Goal: Task Accomplishment & Management: Complete application form

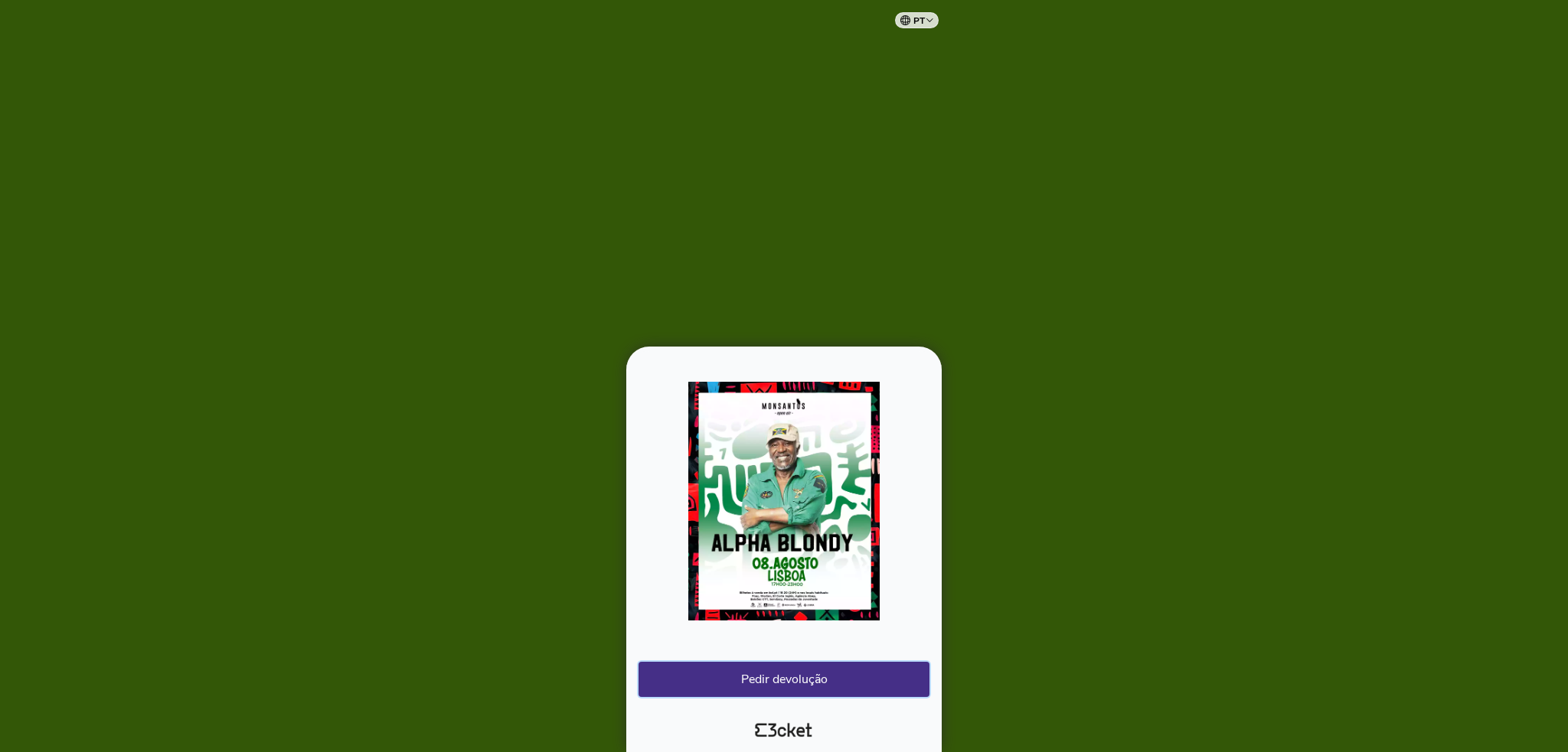
click at [726, 682] on button "Pedir devolução" at bounding box center [784, 680] width 291 height 35
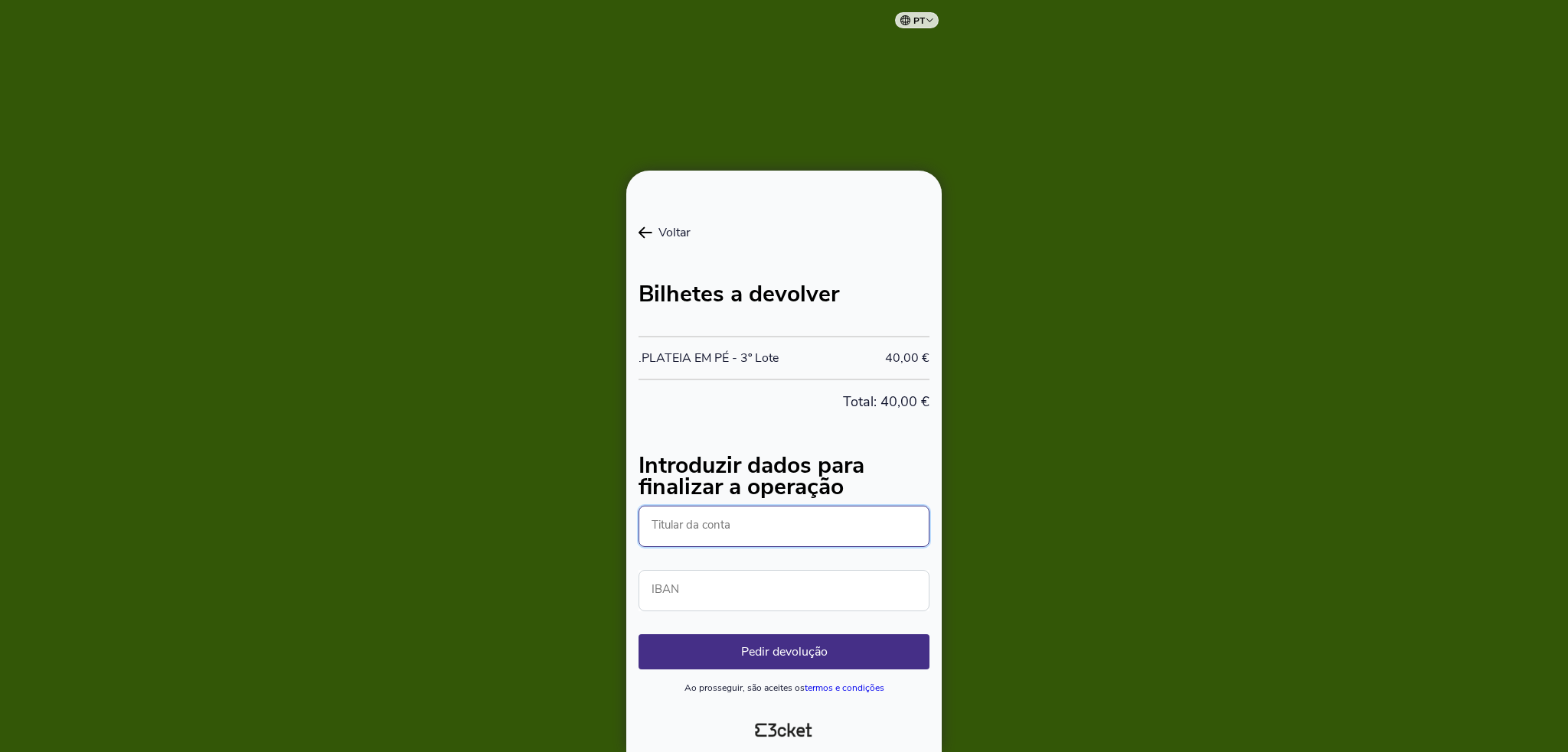
click at [769, 531] on input "Titular da conta" at bounding box center [784, 526] width 291 height 41
type input "[PERSON_NAME]"
click at [715, 580] on input "IBAN" at bounding box center [784, 591] width 291 height 41
click at [741, 593] on input "IBAN" at bounding box center [784, 591] width 291 height 41
paste input "[FINANCIAL_ID]"
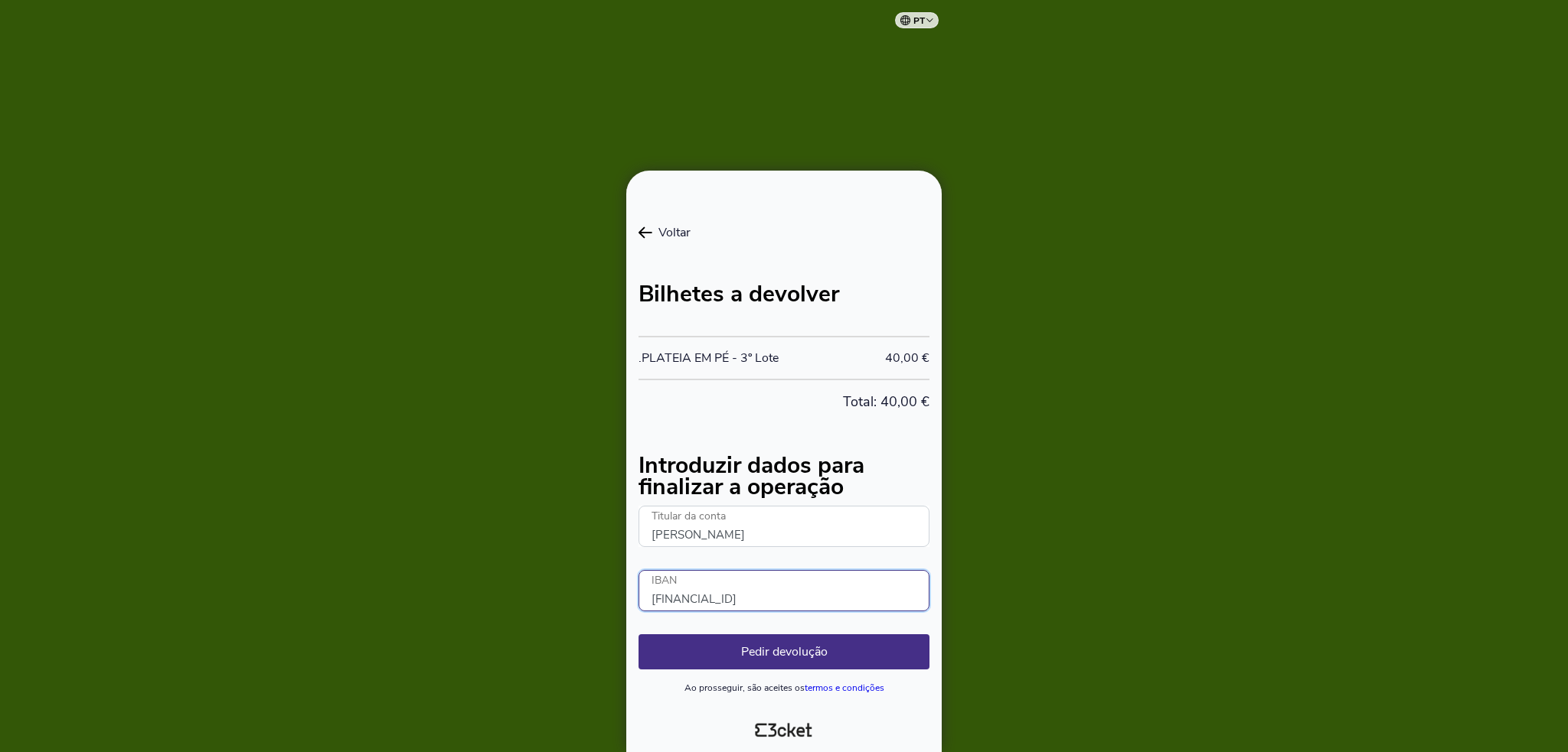
type input "[FINANCIAL_ID]"
drag, startPoint x: 505, startPoint y: 609, endPoint x: 515, endPoint y: 581, distance: 29.7
click at [506, 608] on div at bounding box center [784, 376] width 1568 height 752
click at [760, 648] on button "Pedir devolução" at bounding box center [784, 652] width 291 height 35
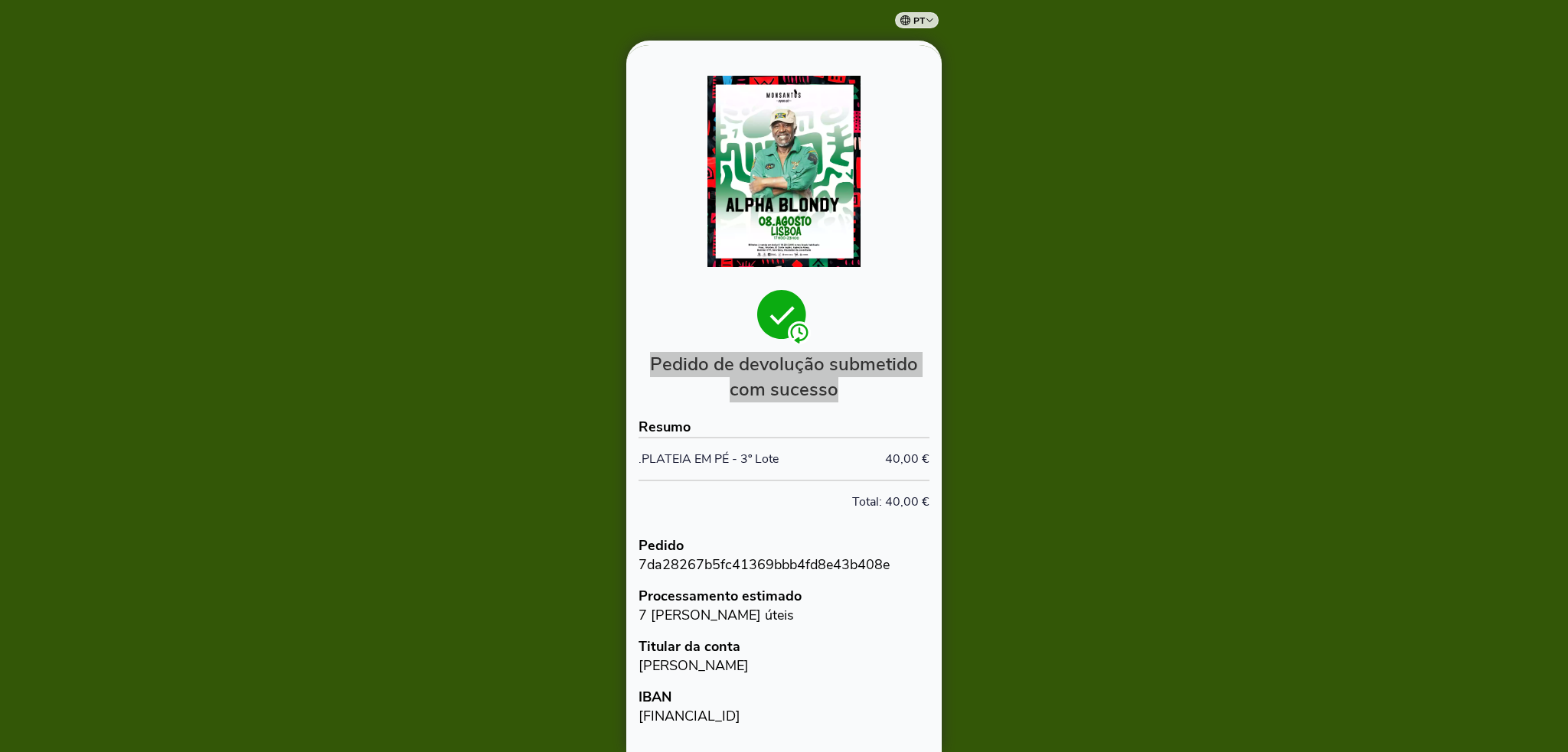
drag, startPoint x: 856, startPoint y: 389, endPoint x: 612, endPoint y: 382, distance: 244.1
click at [640, 364] on h2 "Pedido de devolução submetido com sucesso" at bounding box center [784, 376] width 291 height 50
click at [462, 440] on div at bounding box center [784, 376] width 1568 height 752
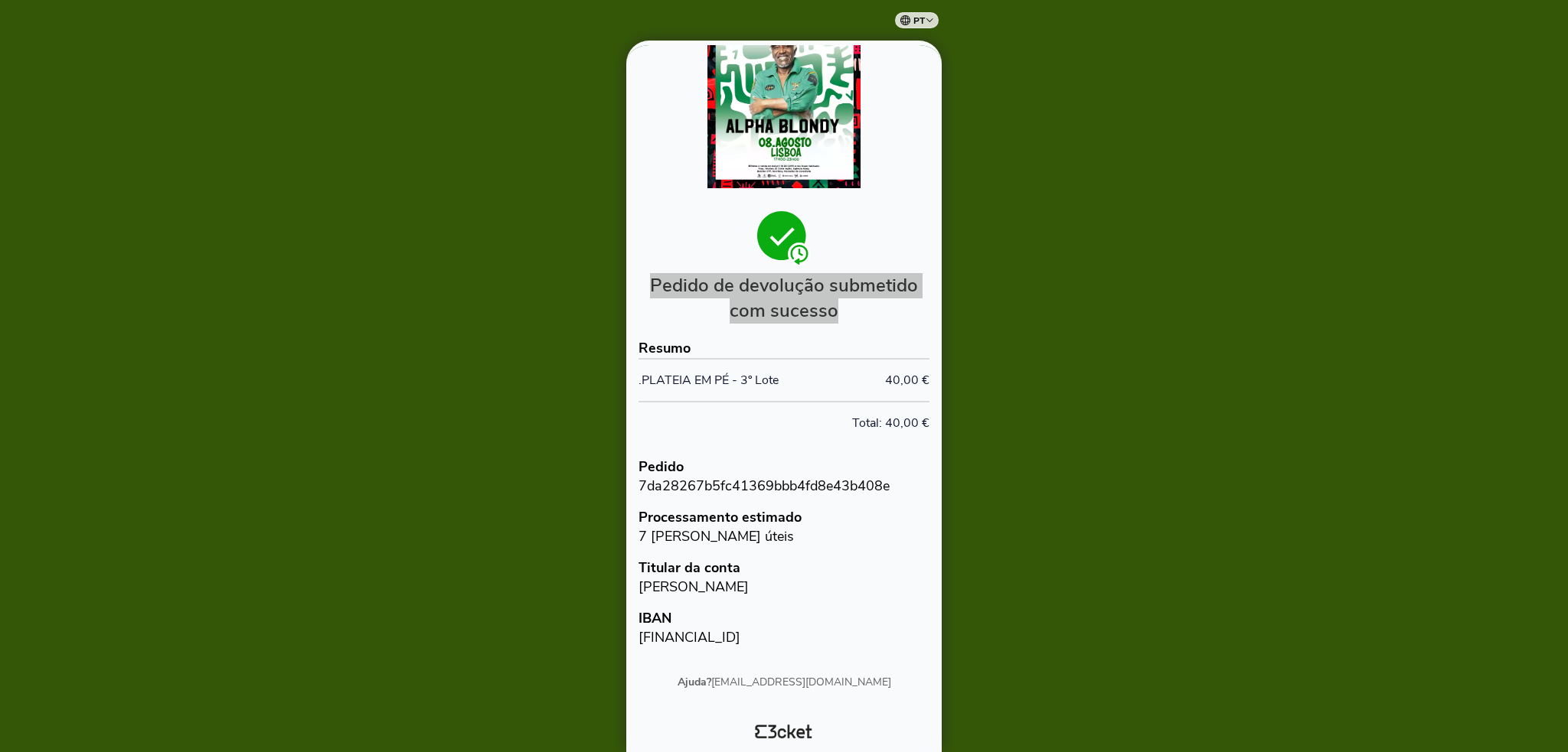
drag, startPoint x: 697, startPoint y: 294, endPoint x: 934, endPoint y: 327, distance: 239.3
click at [885, 315] on h2 "Pedido de devolução submetido com sucesso" at bounding box center [784, 298] width 291 height 50
click at [1191, 354] on div at bounding box center [784, 376] width 1568 height 752
